Goal: Navigation & Orientation: Find specific page/section

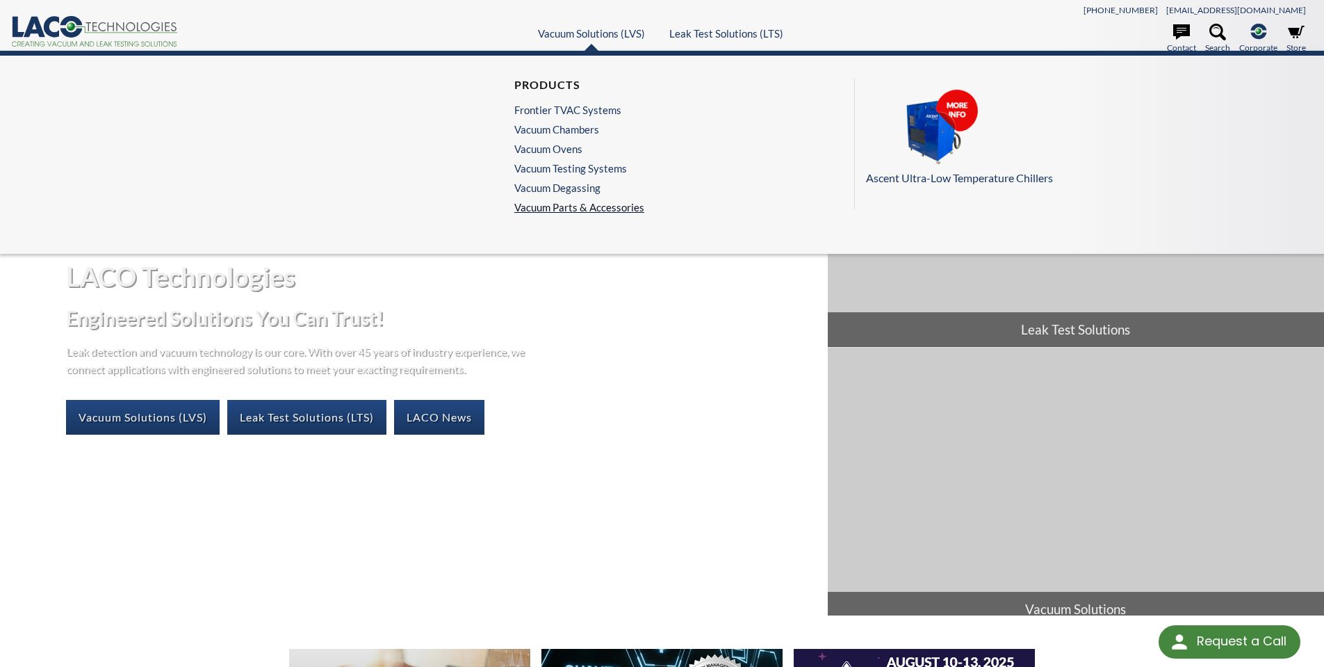
click at [556, 209] on link "Vacuum Parts & Accessories" at bounding box center [579, 207] width 130 height 13
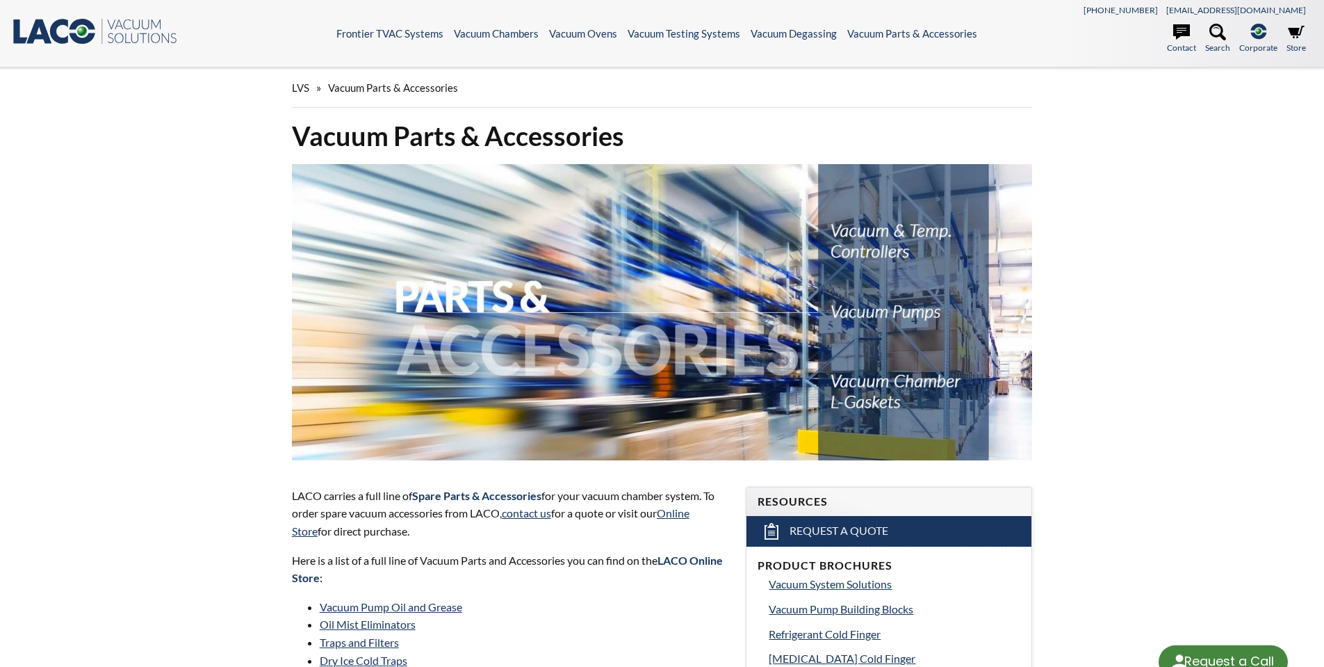
select select "Language Translate Widget"
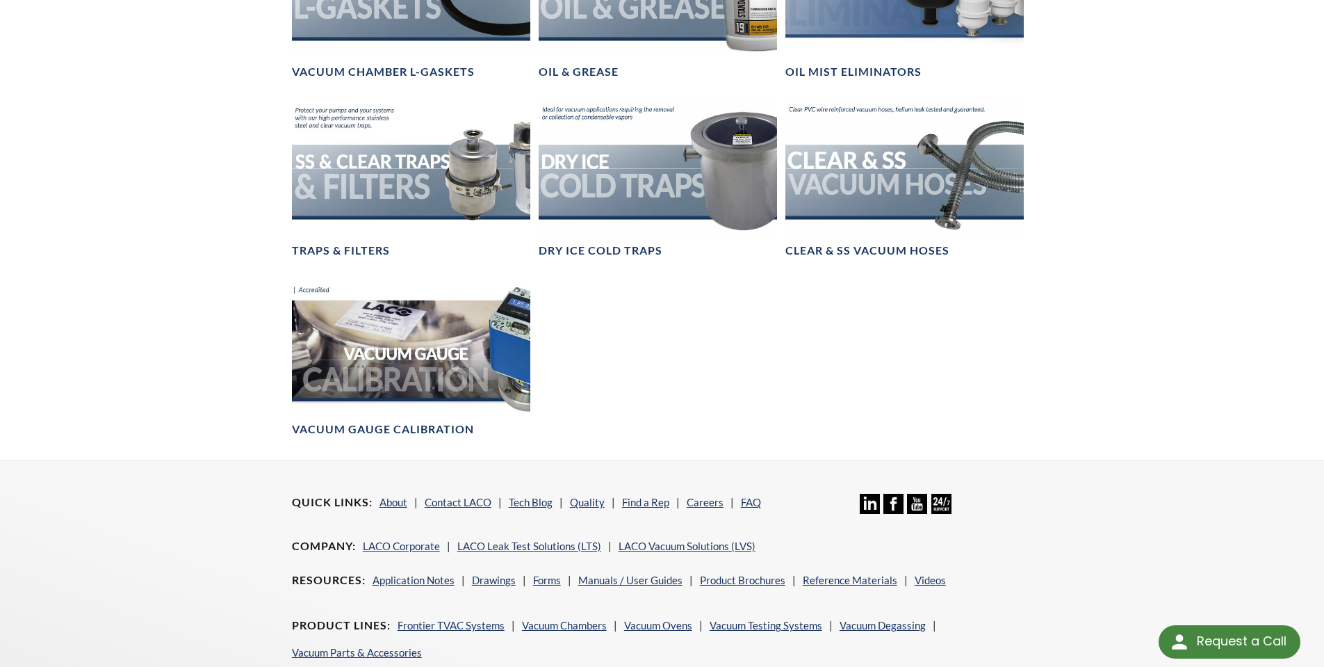
scroll to position [1112, 0]
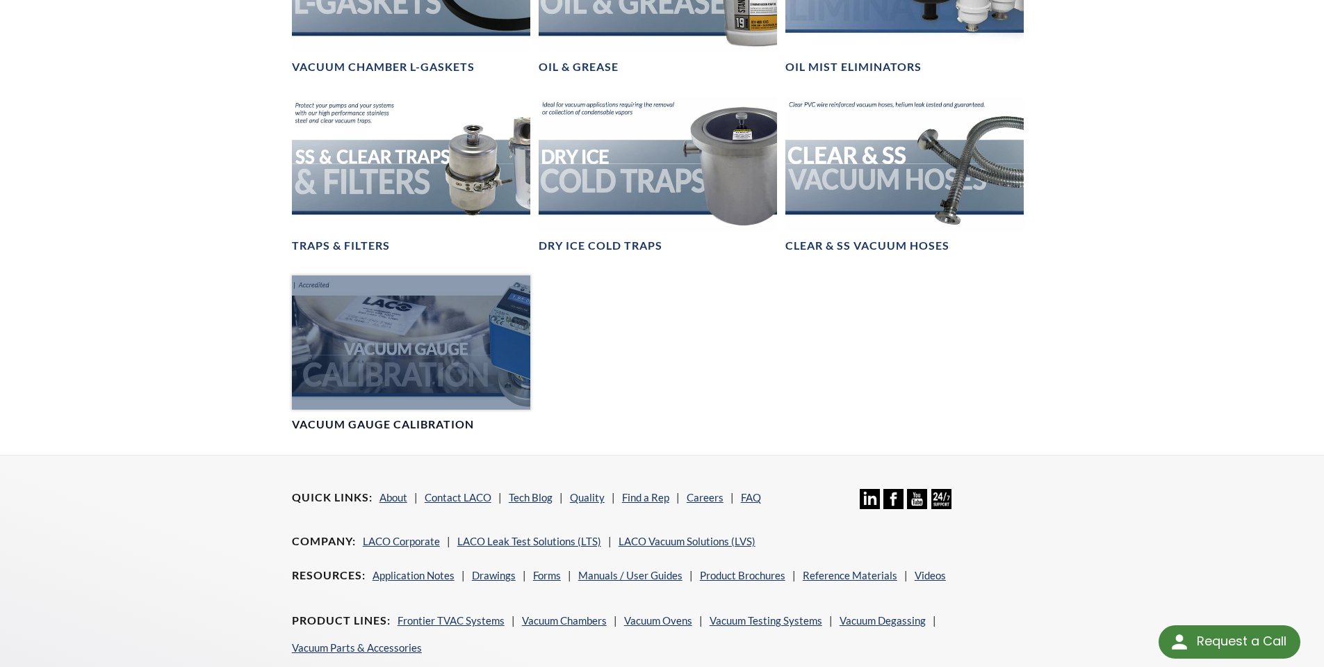
click at [386, 363] on div at bounding box center [411, 342] width 238 height 134
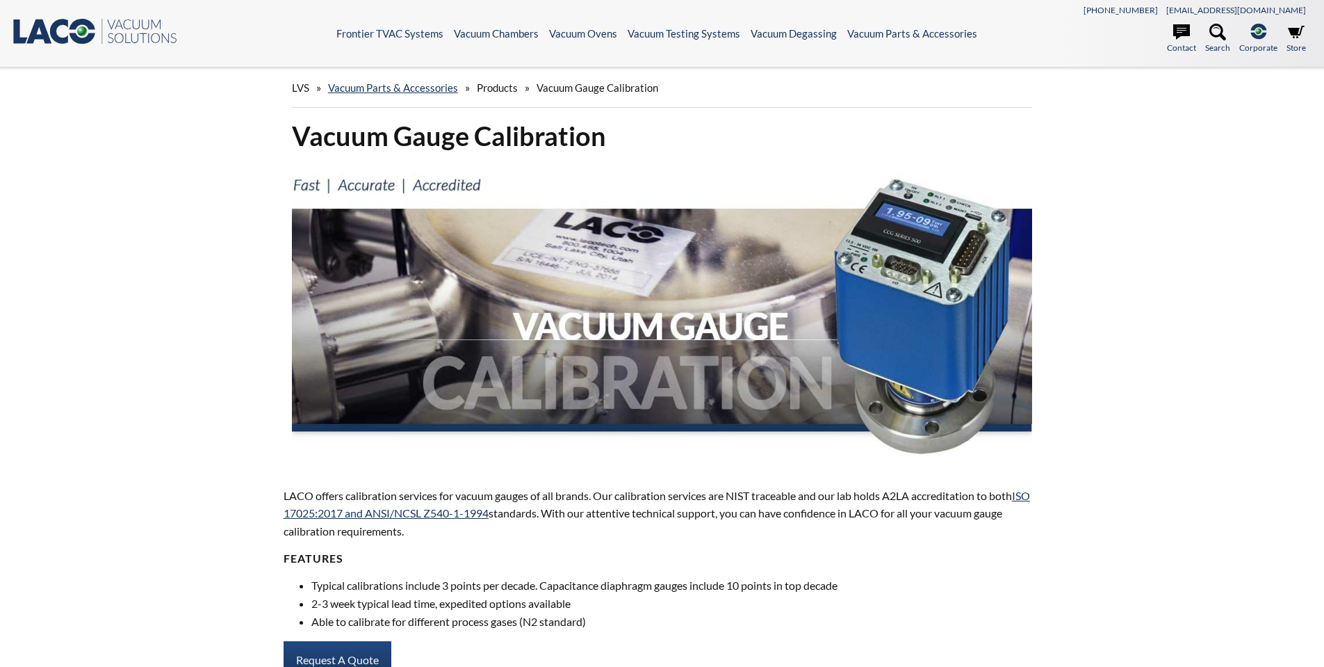
select select "Language Translate Widget"
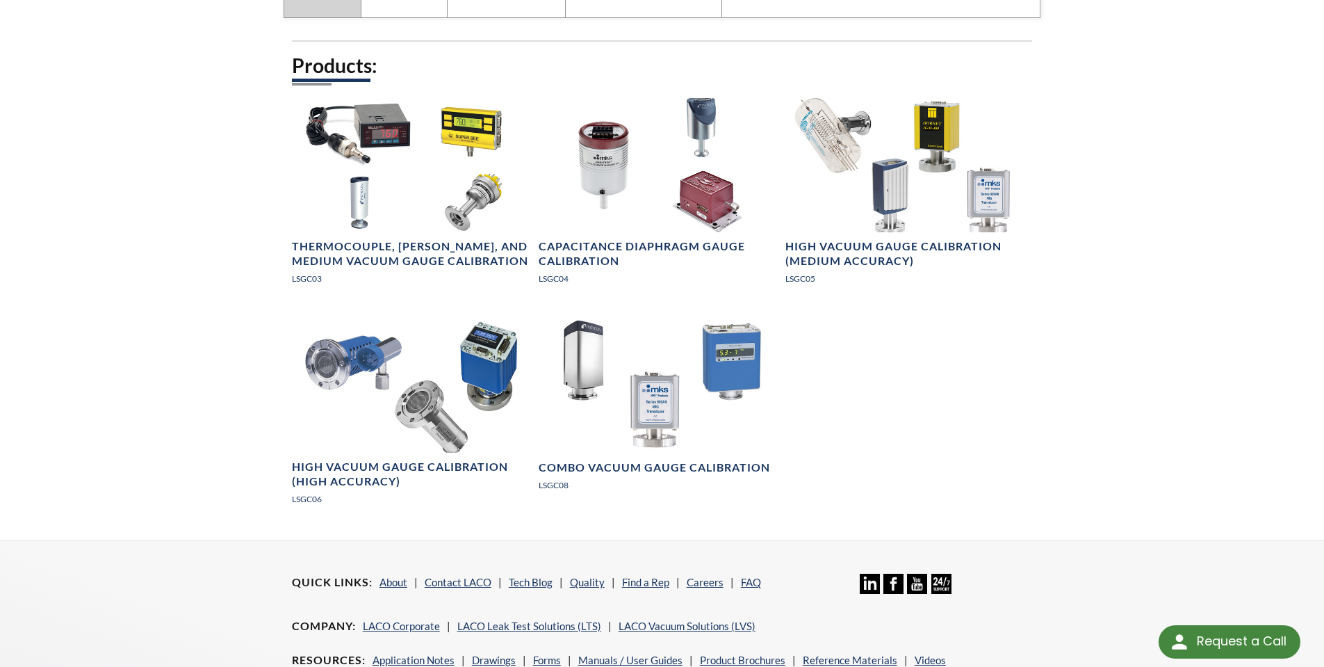
scroll to position [1679, 0]
